Goal: Task Accomplishment & Management: Complete application form

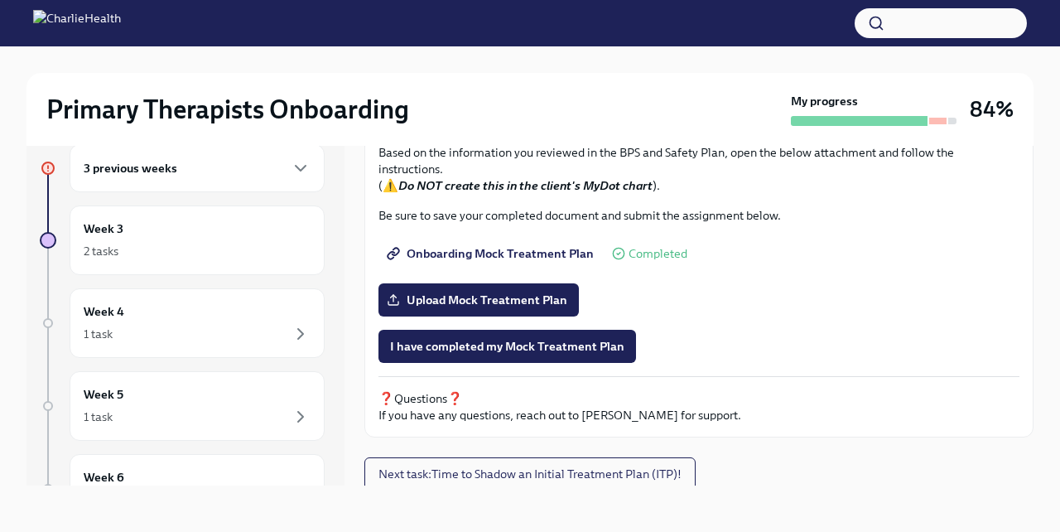
scroll to position [701, 0]
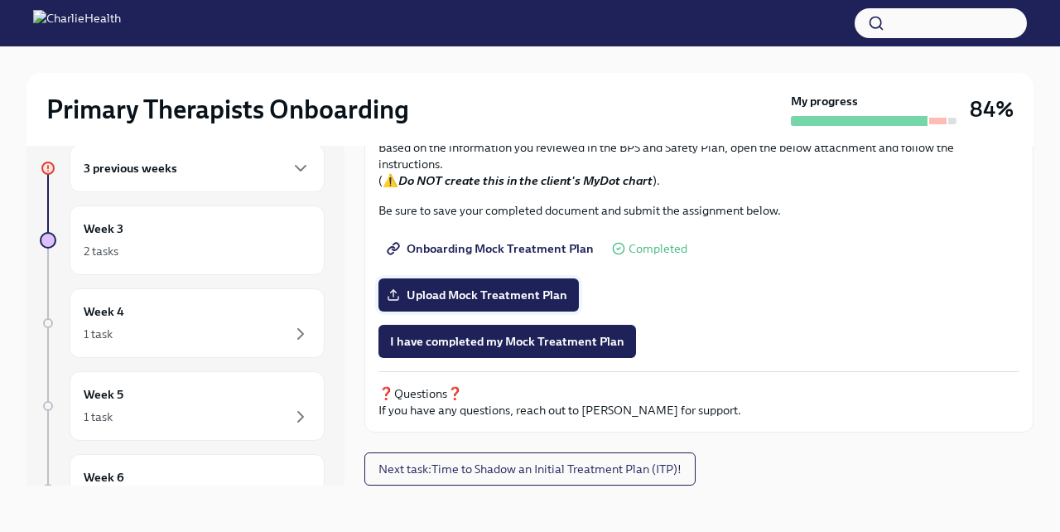
click at [524, 296] on span "Upload Mock Treatment Plan" at bounding box center [478, 295] width 177 height 17
click at [0, 0] on input "Upload Mock Treatment Plan" at bounding box center [0, 0] width 0 height 0
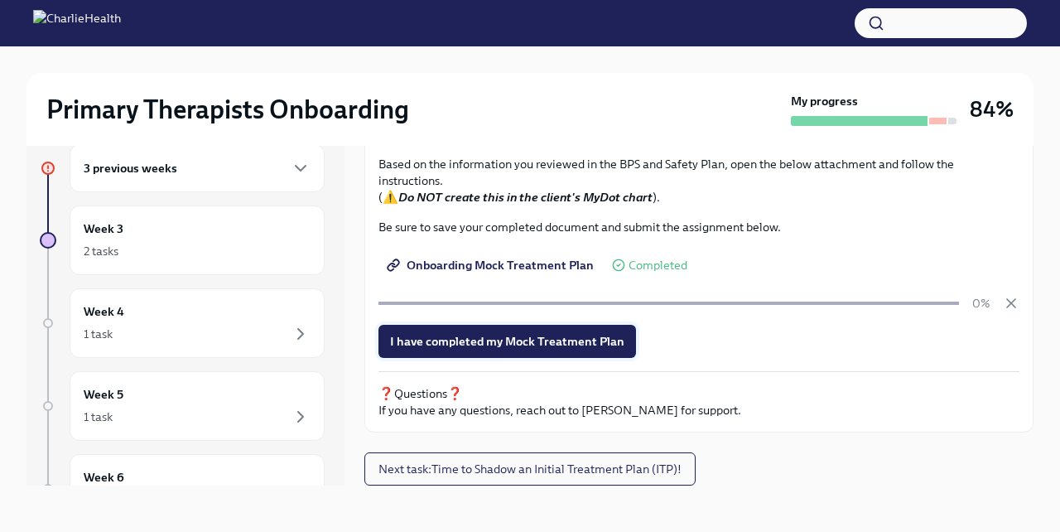
scroll to position [685, 0]
click at [557, 347] on span "I have completed my Mock Treatment Plan" at bounding box center [507, 341] width 234 height 17
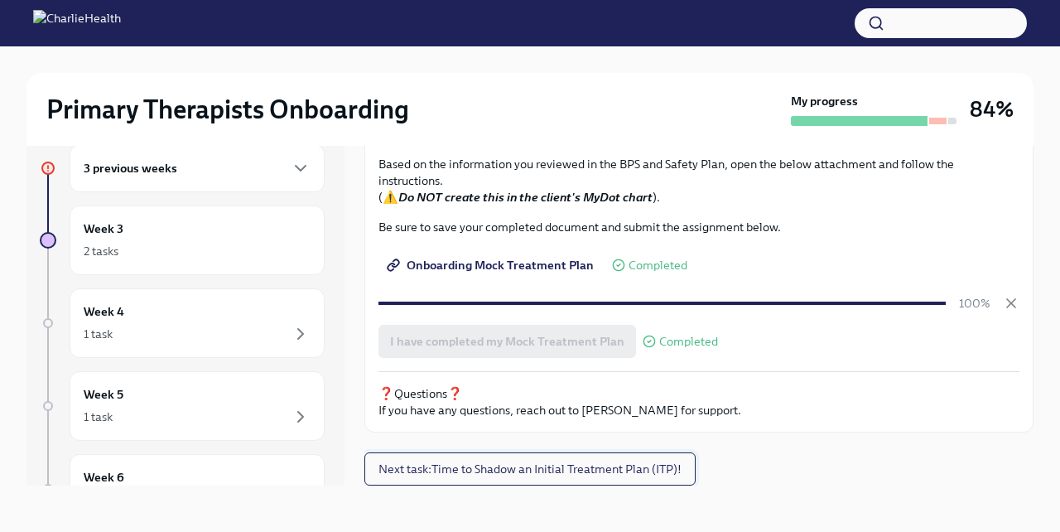
click at [556, 476] on span "Next task : Time to Shadow an Initial Treatment Plan (ITP)!" at bounding box center [529, 468] width 303 height 17
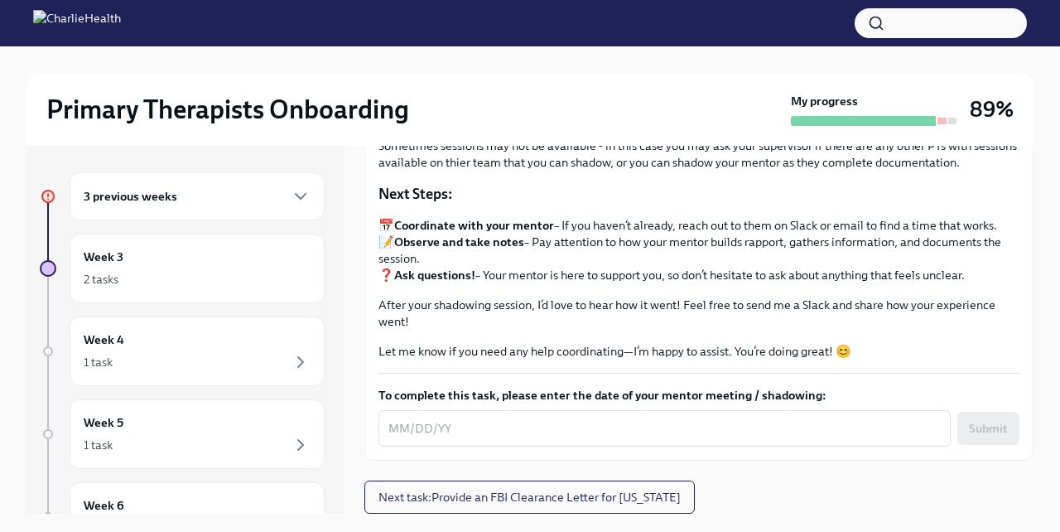
click at [176, 180] on div "3 previous weeks" at bounding box center [197, 196] width 255 height 48
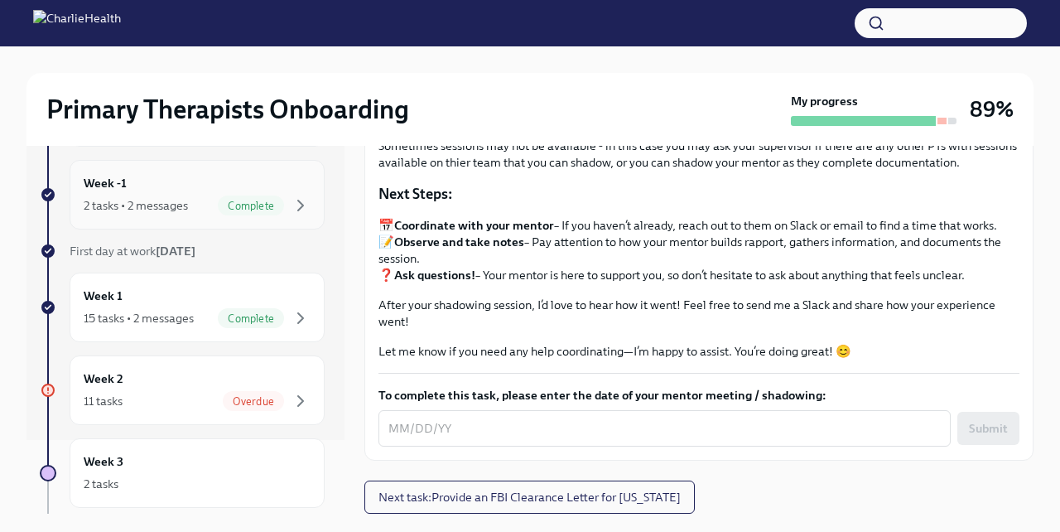
scroll to position [75, 0]
click at [210, 368] on div "Week 2 11 tasks Overdue" at bounding box center [197, 388] width 227 height 41
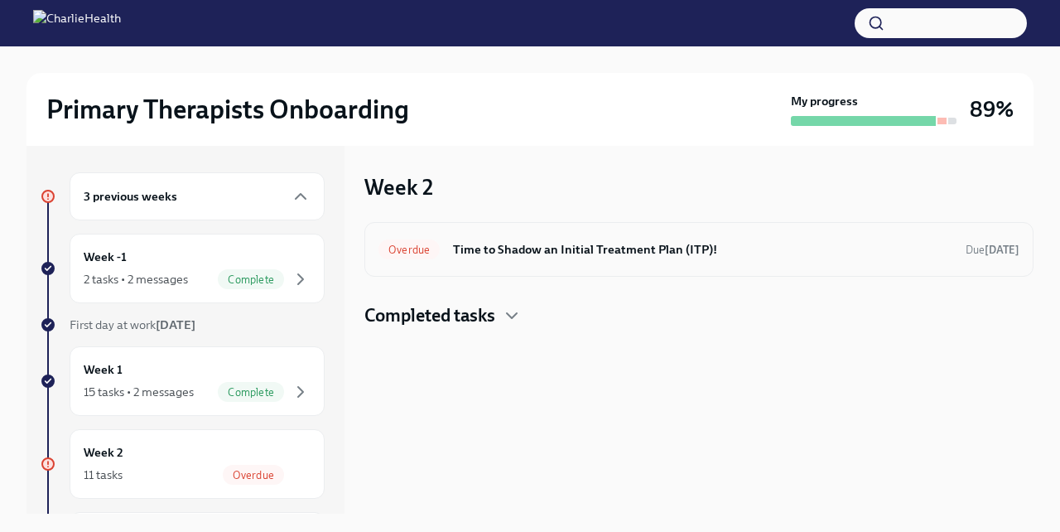
click at [538, 255] on h6 "Time to Shadow an Initial Treatment Plan (ITP)!" at bounding box center [702, 249] width 499 height 18
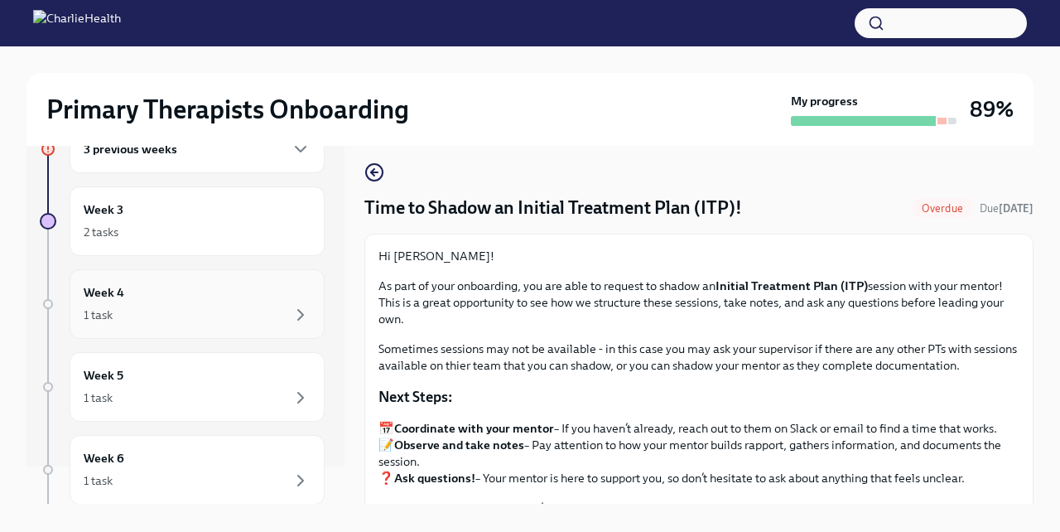
scroll to position [4, 0]
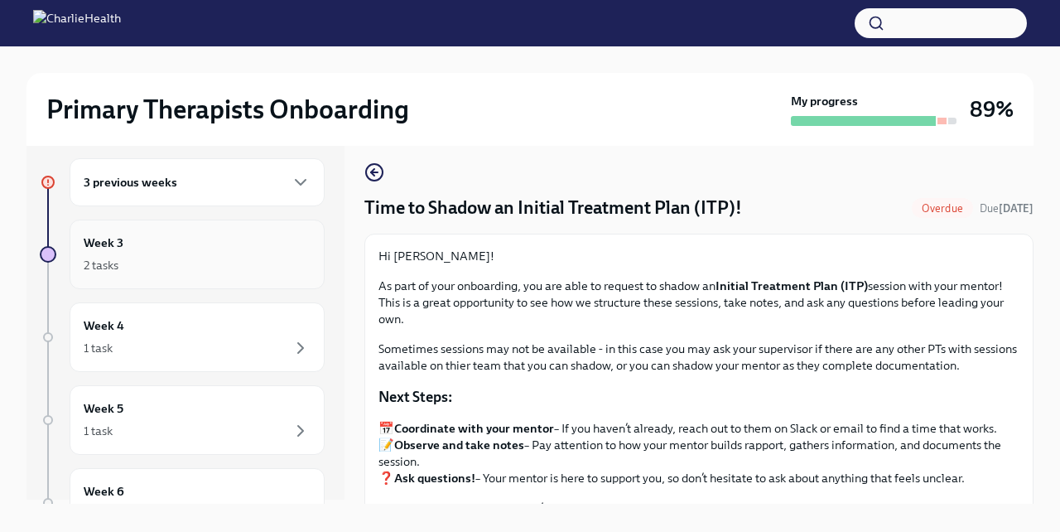
click at [185, 244] on div "Week 3 2 tasks" at bounding box center [197, 254] width 227 height 41
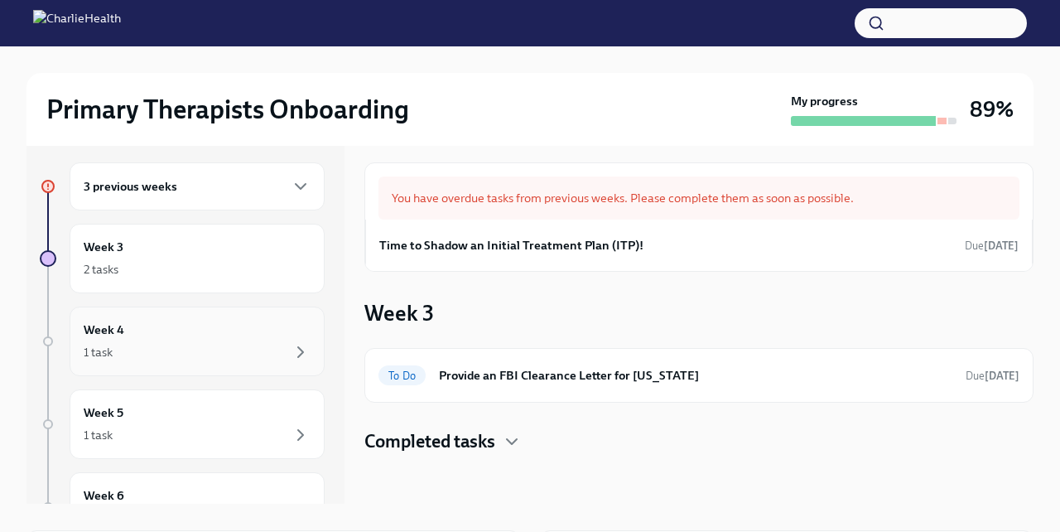
click at [187, 332] on div "Week 4 1 task" at bounding box center [197, 340] width 227 height 41
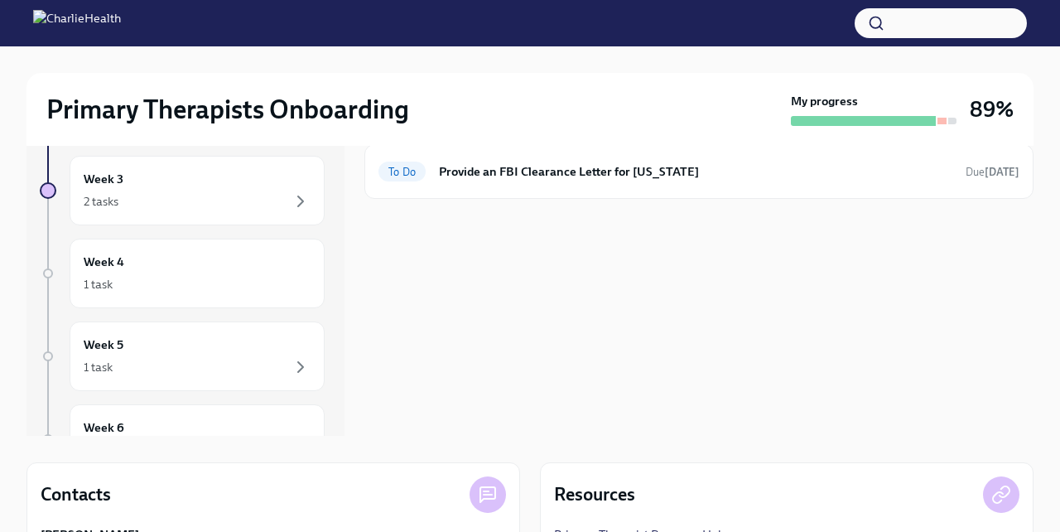
scroll to position [105, 0]
